Goal: Task Accomplishment & Management: Use online tool/utility

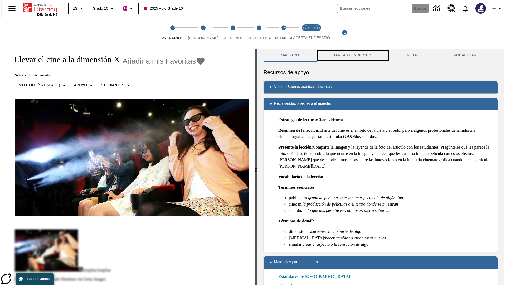
click at [353, 55] on button "TAREAS PENDIENTES" at bounding box center [353, 55] width 74 height 13
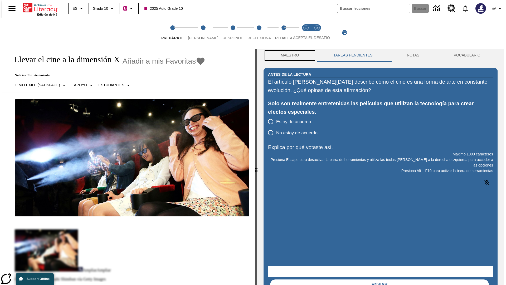
scroll to position [0, 0]
click at [288, 55] on button "Maestro" at bounding box center [290, 55] width 53 height 13
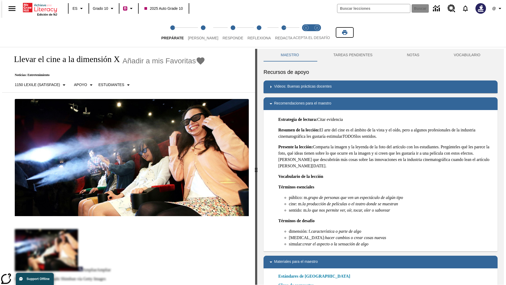
click at [345, 32] on icon "Imprimir" at bounding box center [344, 32] width 5 height 5
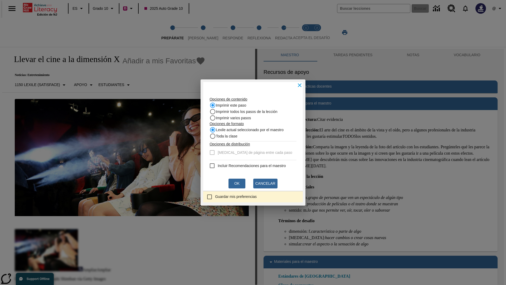
click at [212, 166] on recommendation "Incluir Recomendaciones para el maestro" at bounding box center [212, 165] width 6 height 6
checkbox recommendation "true"
click at [237, 183] on button "Ok" at bounding box center [237, 183] width 17 height 10
